Goal: Transaction & Acquisition: Download file/media

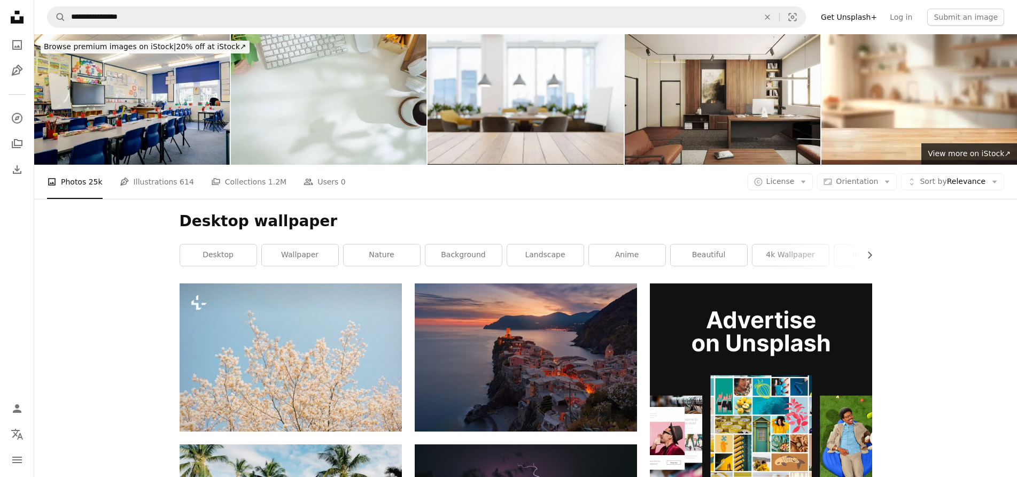
scroll to position [42, 0]
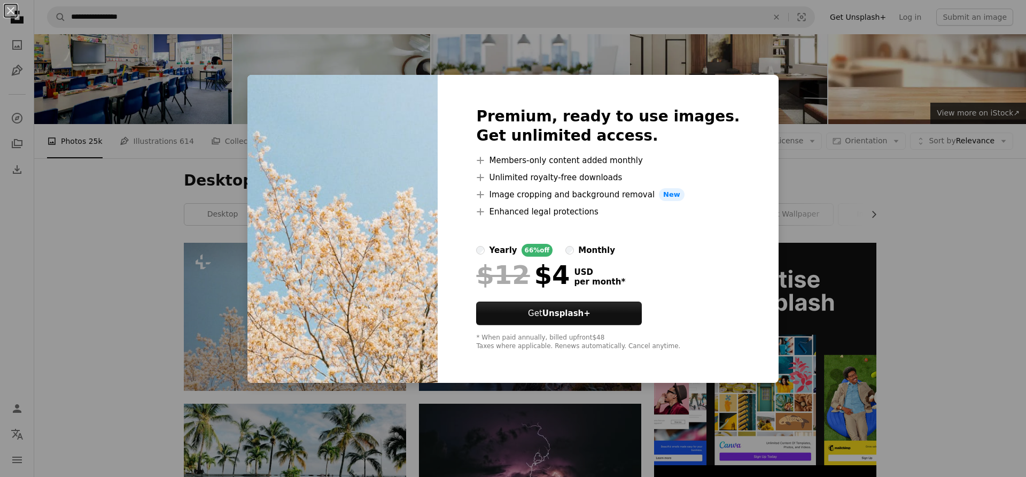
click at [375, 305] on img at bounding box center [342, 229] width 190 height 308
click at [424, 300] on img at bounding box center [342, 229] width 190 height 308
click at [747, 81] on div "Premium, ready to use images. Get unlimited access. A plus sign Members-only co…" at bounding box center [608, 229] width 340 height 308
click at [385, 344] on img at bounding box center [342, 229] width 190 height 308
click at [61, 312] on div "An X shape Premium, ready to use images. Get unlimited access. A plus sign Memb…" at bounding box center [513, 238] width 1026 height 477
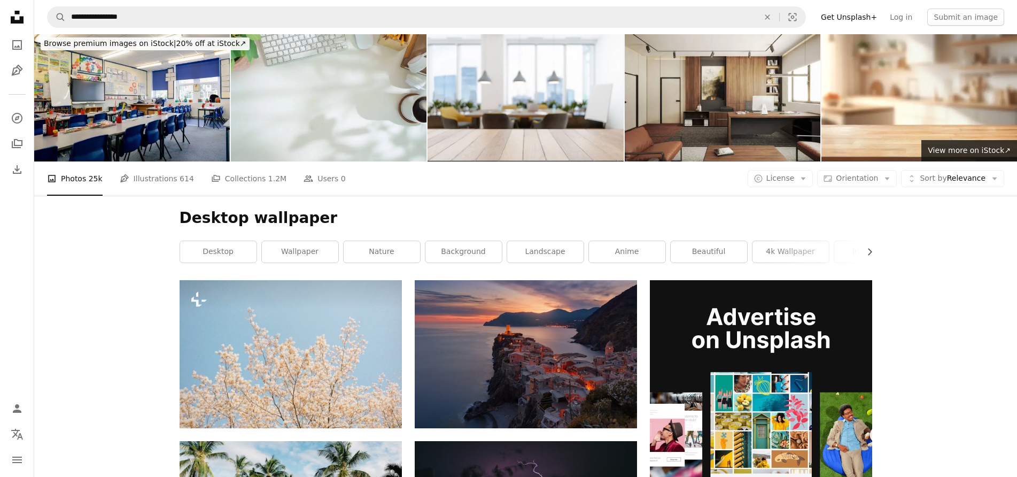
scroll to position [0, 0]
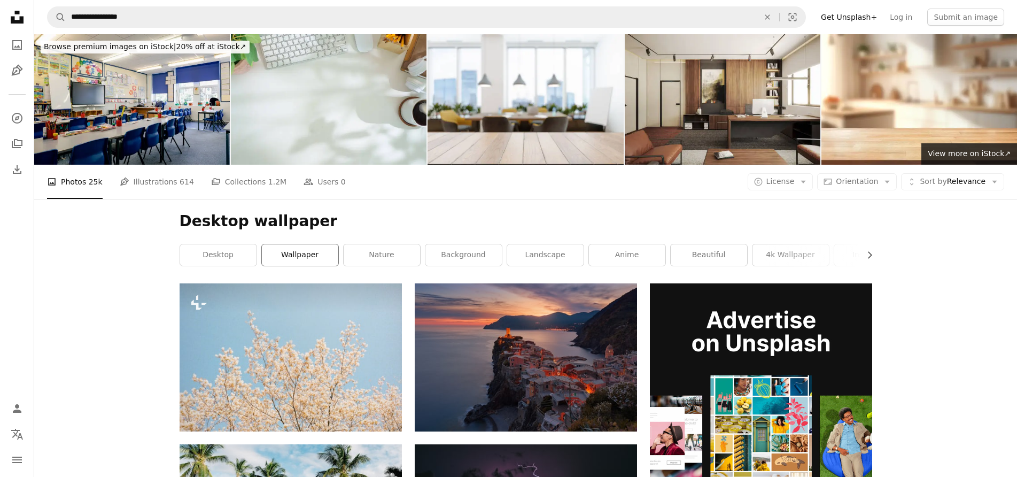
click at [281, 255] on link "wallpaper" at bounding box center [300, 254] width 76 height 21
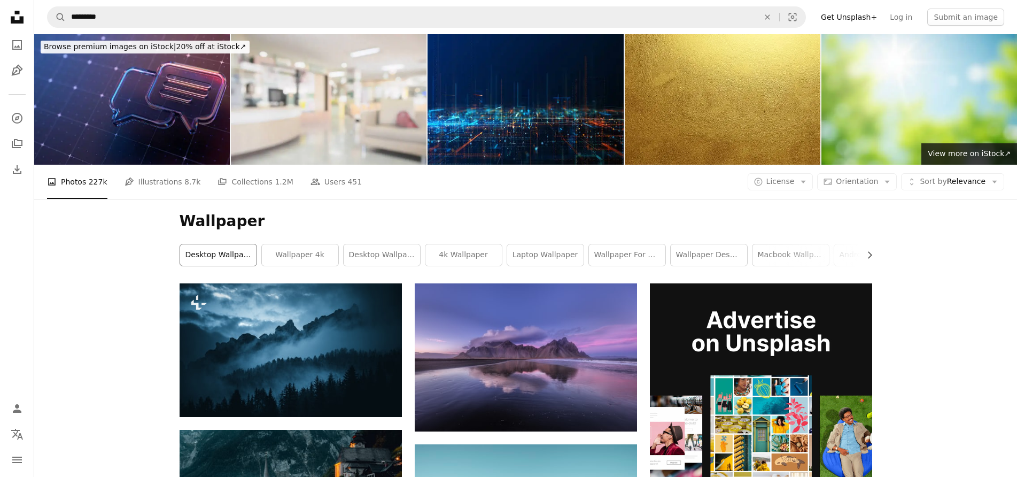
click at [224, 255] on link "desktop wallpapers" at bounding box center [218, 254] width 76 height 21
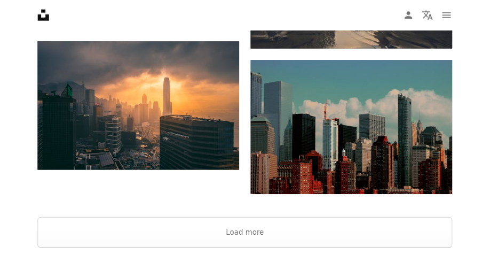
scroll to position [1843, 0]
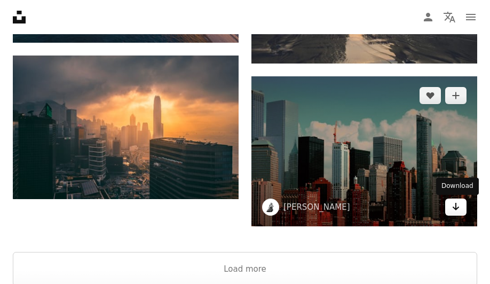
click at [459, 209] on icon "Arrow pointing down" at bounding box center [456, 206] width 9 height 13
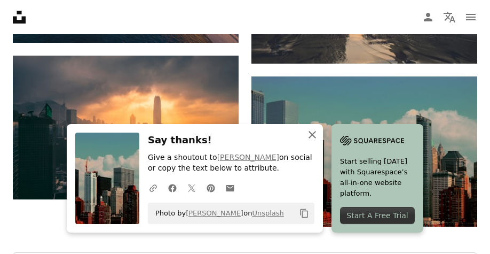
click at [310, 130] on icon "An X shape" at bounding box center [312, 134] width 13 height 13
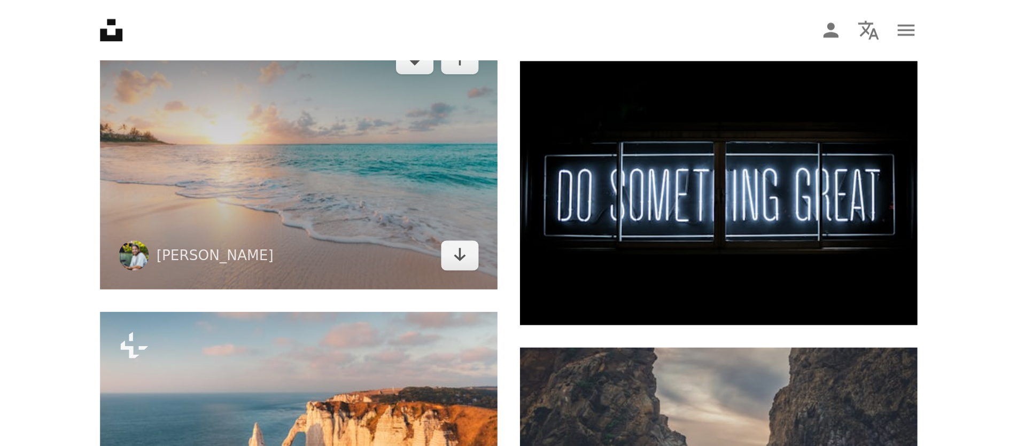
scroll to position [1576, 0]
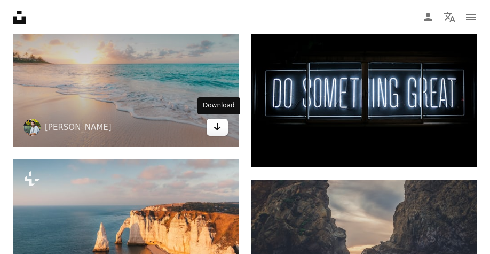
click at [216, 126] on icon "Arrow pointing down" at bounding box center [217, 126] width 9 height 13
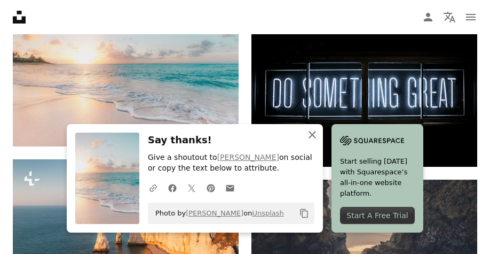
click at [309, 135] on icon "An X shape" at bounding box center [312, 134] width 13 height 13
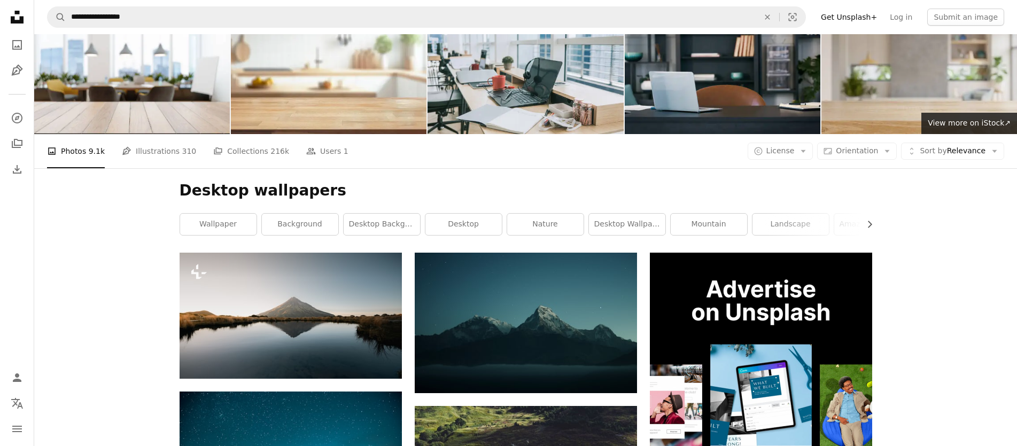
scroll to position [26, 0]
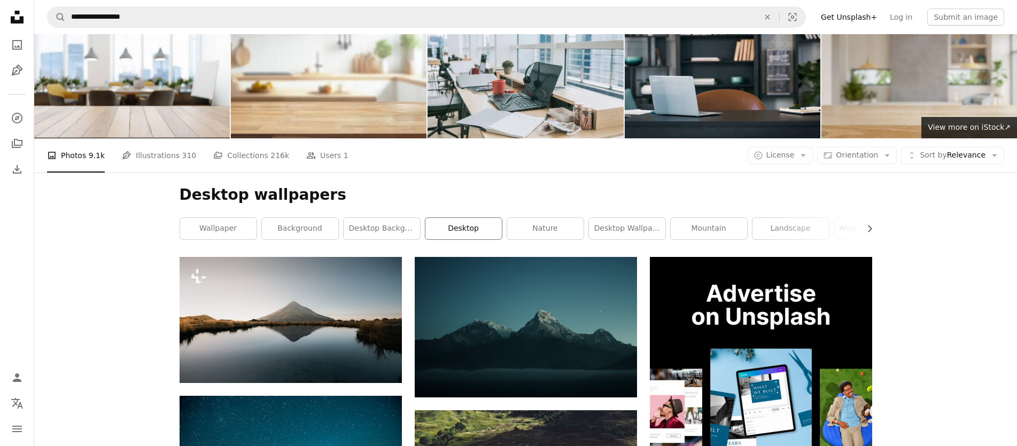
click at [472, 230] on link "desktop" at bounding box center [463, 228] width 76 height 21
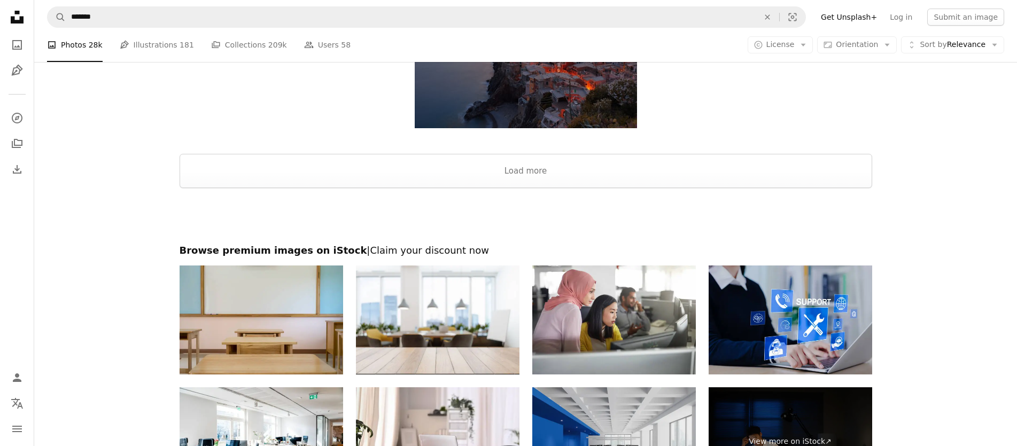
scroll to position [1367, 0]
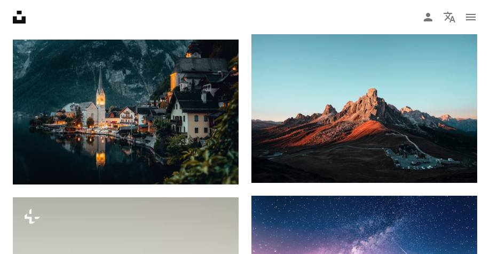
scroll to position [588, 0]
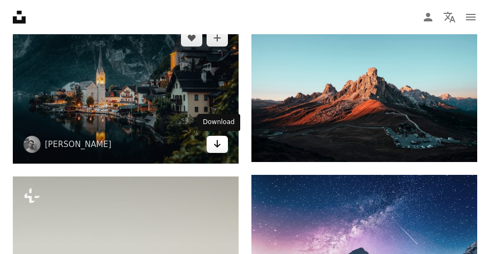
click at [220, 144] on icon "Download" at bounding box center [217, 143] width 7 height 7
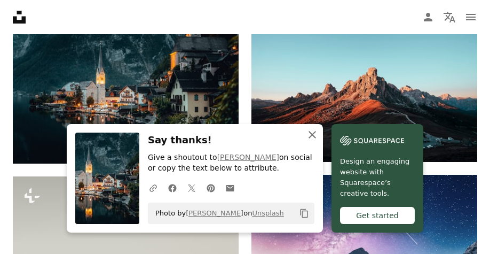
click at [310, 133] on icon "An X shape" at bounding box center [312, 134] width 13 height 13
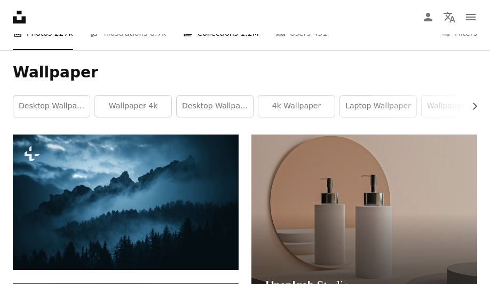
scroll to position [160, 0]
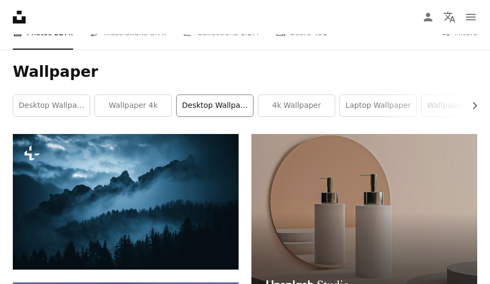
click at [203, 103] on link "desktop wallpaper" at bounding box center [215, 105] width 76 height 21
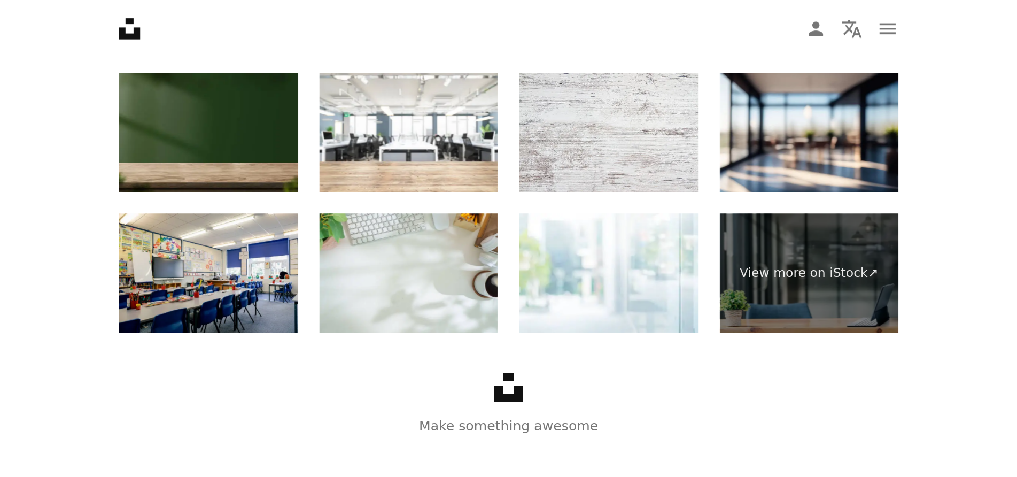
scroll to position [1538, 0]
